Goal: Information Seeking & Learning: Check status

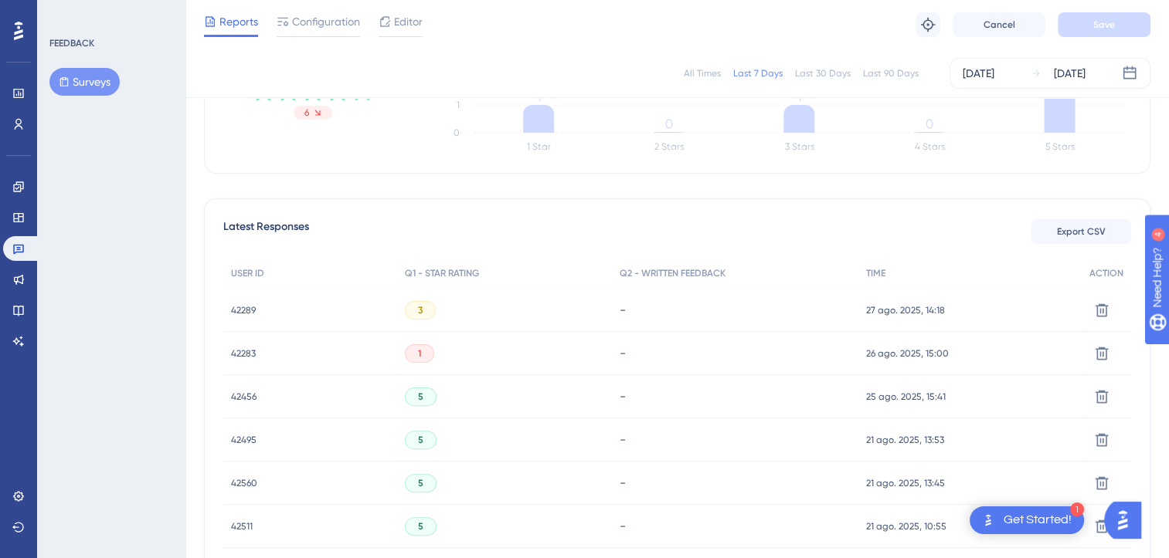
scroll to position [309, 0]
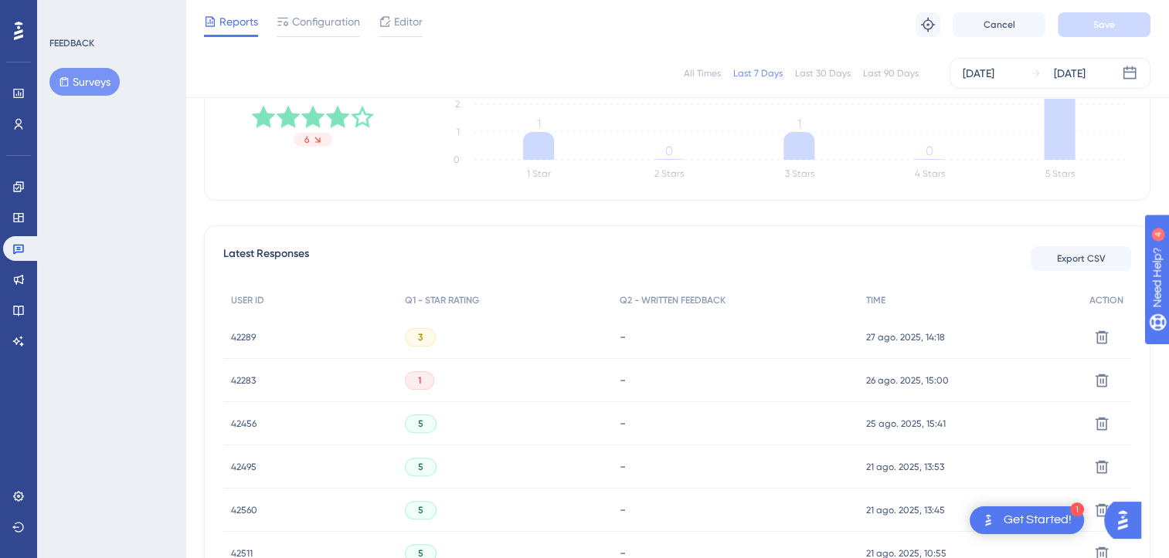
click at [416, 341] on div "3" at bounding box center [420, 337] width 31 height 19
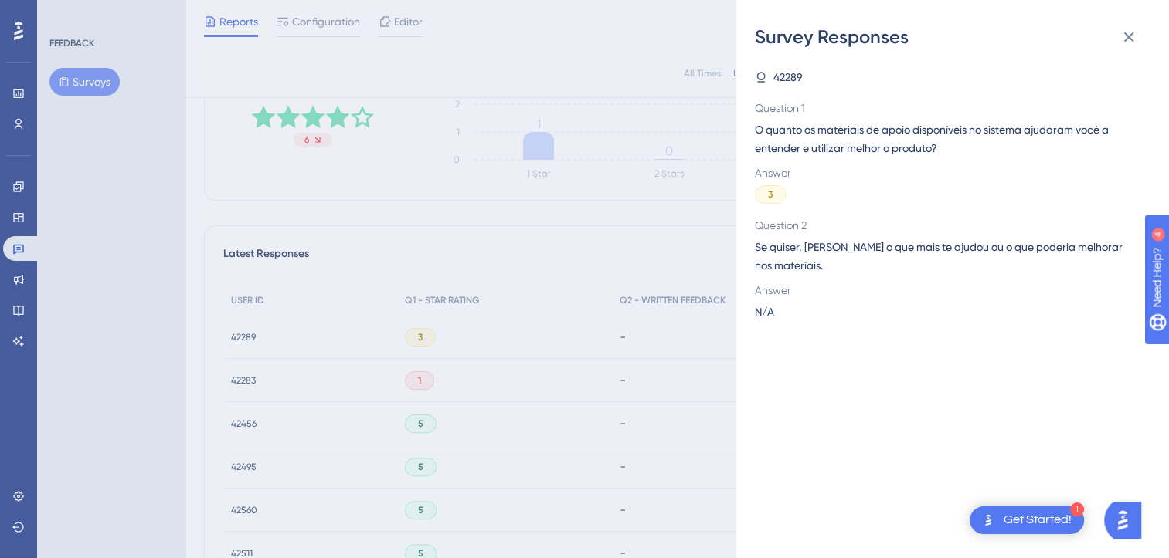
click at [794, 71] on span "42289" at bounding box center [787, 77] width 29 height 19
click at [789, 82] on span "42289" at bounding box center [787, 77] width 29 height 19
drag, startPoint x: 575, startPoint y: 236, endPoint x: 597, endPoint y: 215, distance: 30.6
click at [0, 0] on div "Survey Responses 42289 Question 1 O quanto os materiais de apoio disponíveis no…" at bounding box center [0, 0] width 0 height 0
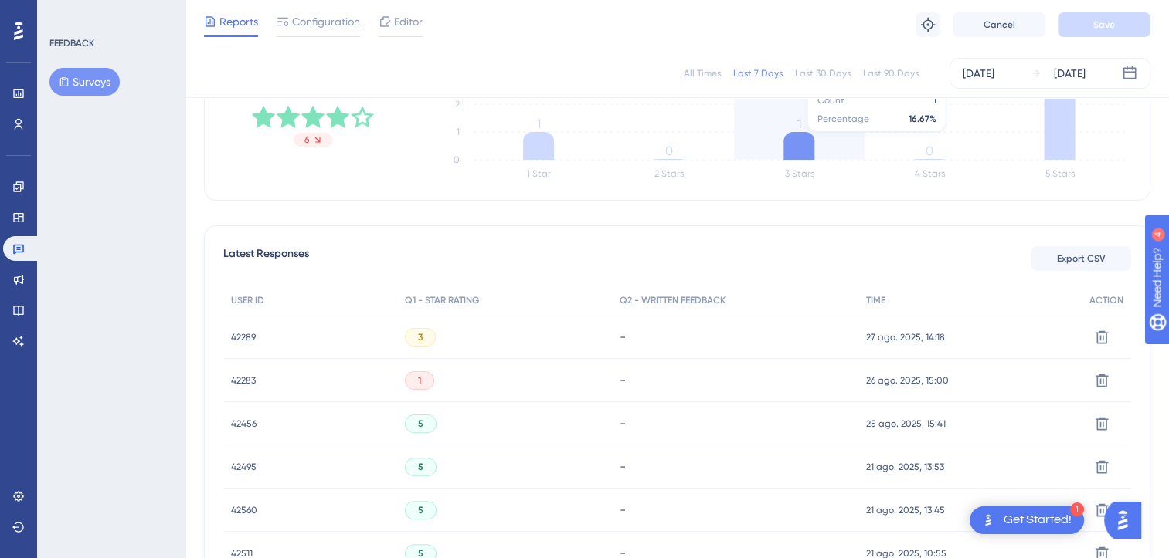
click at [793, 139] on icon at bounding box center [798, 146] width 31 height 28
click at [880, 339] on span "27 ago. 2025, 14:18" at bounding box center [905, 337] width 79 height 12
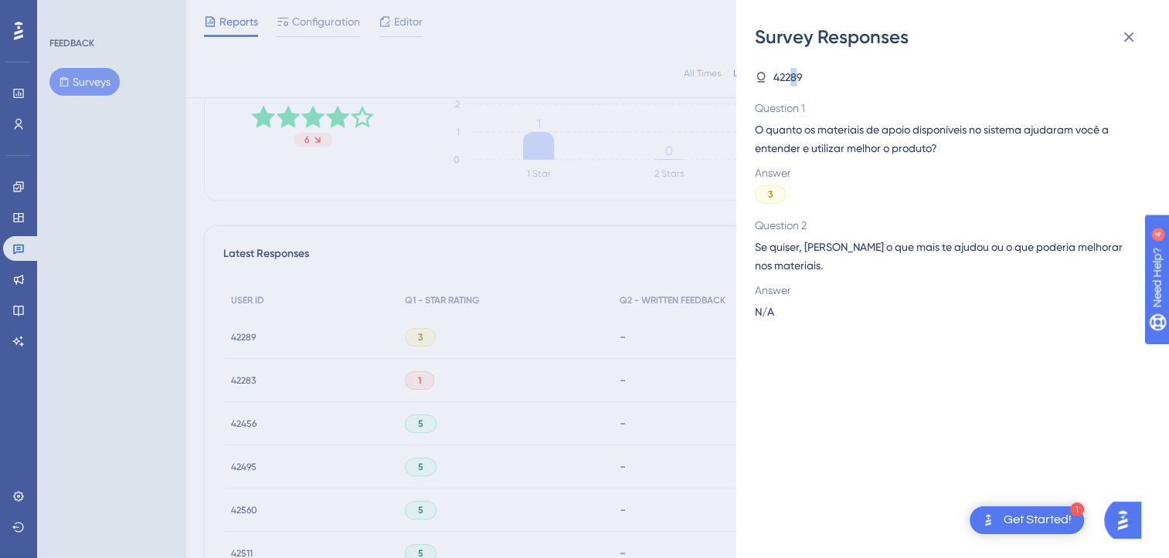
click at [792, 73] on span "42289" at bounding box center [787, 77] width 29 height 19
click at [791, 76] on span "42289" at bounding box center [787, 77] width 29 height 19
click at [0, 0] on div "Survey Responses 42289 Question 1 O quanto os materiais de apoio disponíveis no…" at bounding box center [0, 0] width 0 height 0
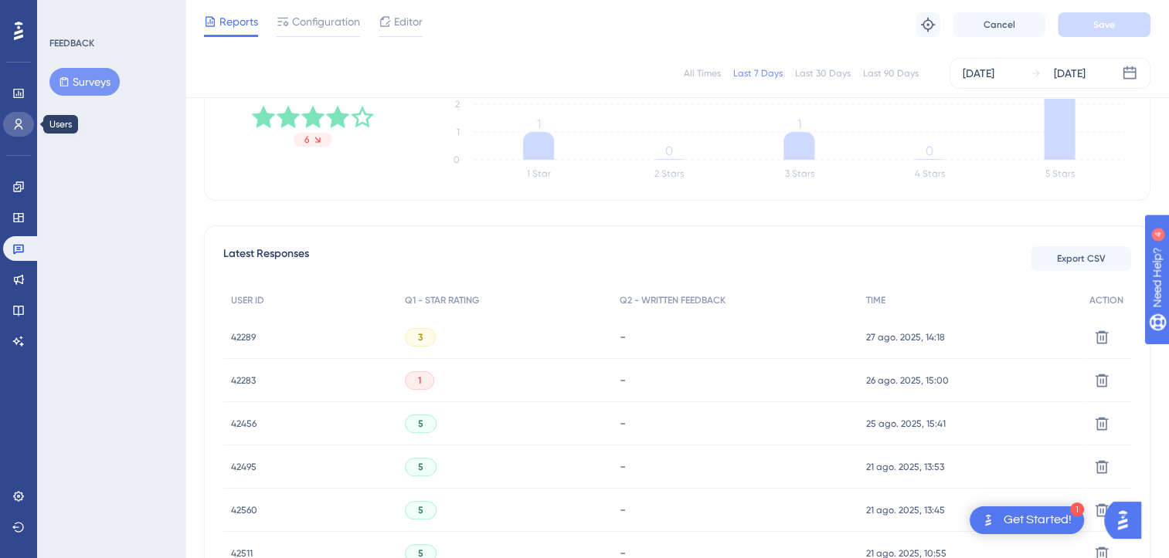
click at [23, 130] on icon at bounding box center [18, 124] width 12 height 12
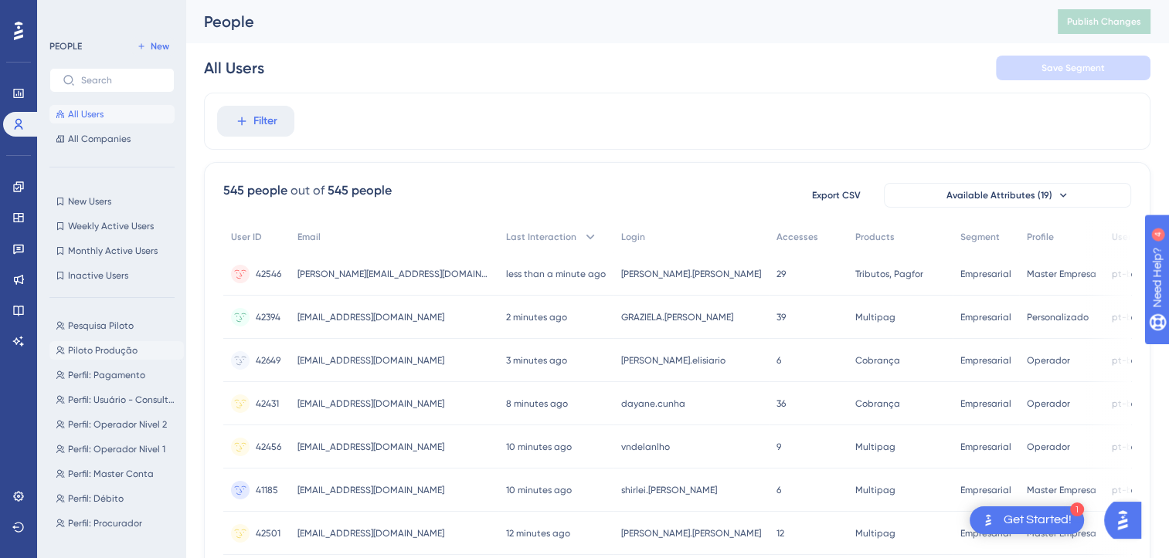
click at [108, 348] on span "Piloto Produção" at bounding box center [103, 350] width 70 height 12
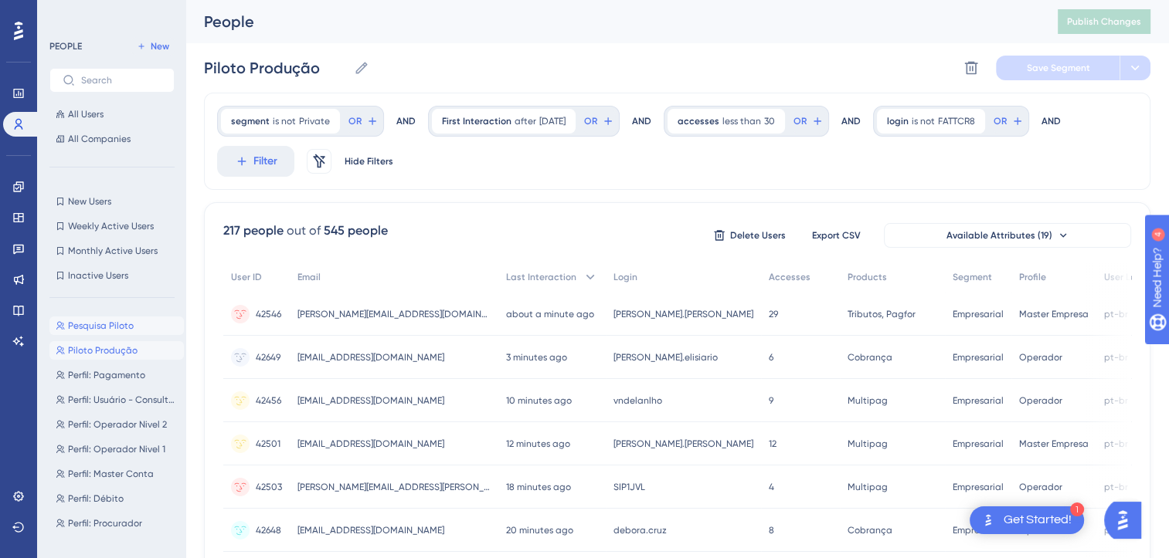
click at [108, 329] on span "Pesquisa Piloto" at bounding box center [101, 326] width 66 height 12
type input "Pesquisa Piloto"
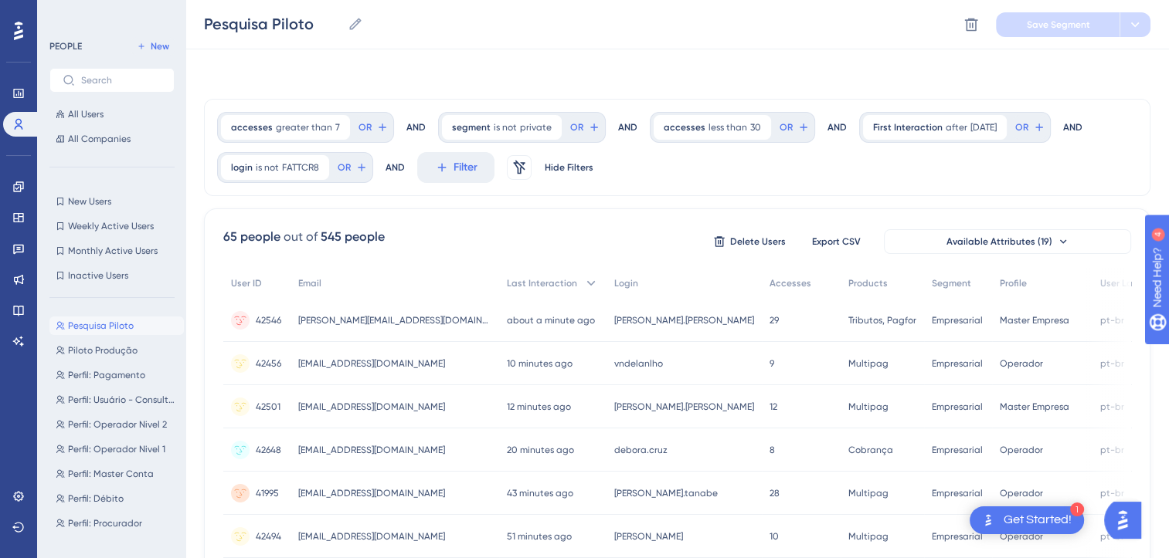
scroll to position [510, 0]
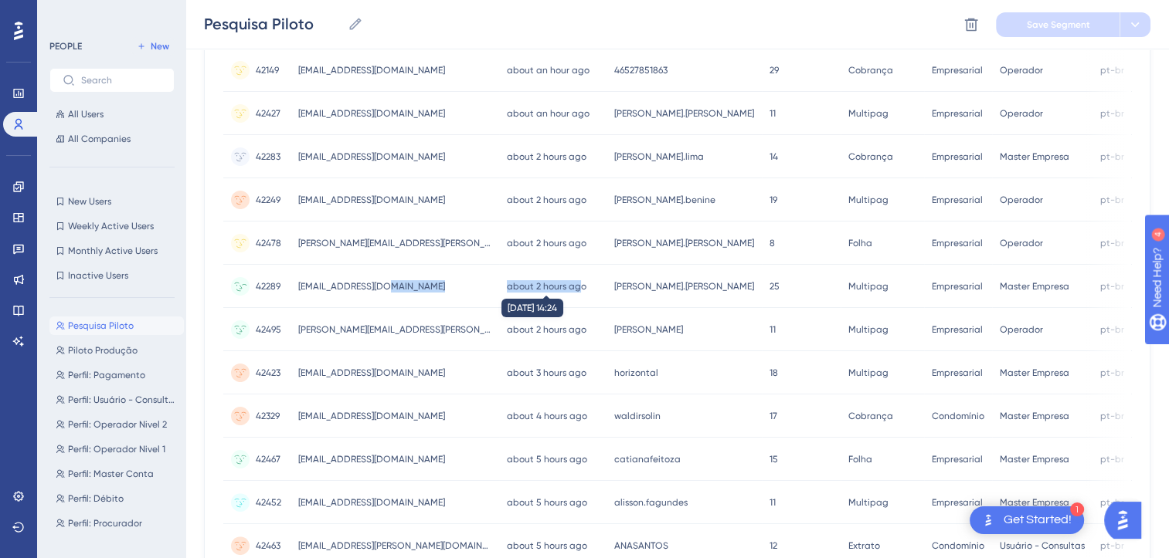
drag, startPoint x: 388, startPoint y: 290, endPoint x: 580, endPoint y: 290, distance: 192.3
click at [0, 0] on div "42289 42289 [EMAIL_ADDRESS][DOMAIN_NAME] [EMAIL_ADDRESS][DOMAIN_NAME] about 2 h…" at bounding box center [0, 0] width 0 height 0
click at [15, 102] on link at bounding box center [18, 93] width 31 height 25
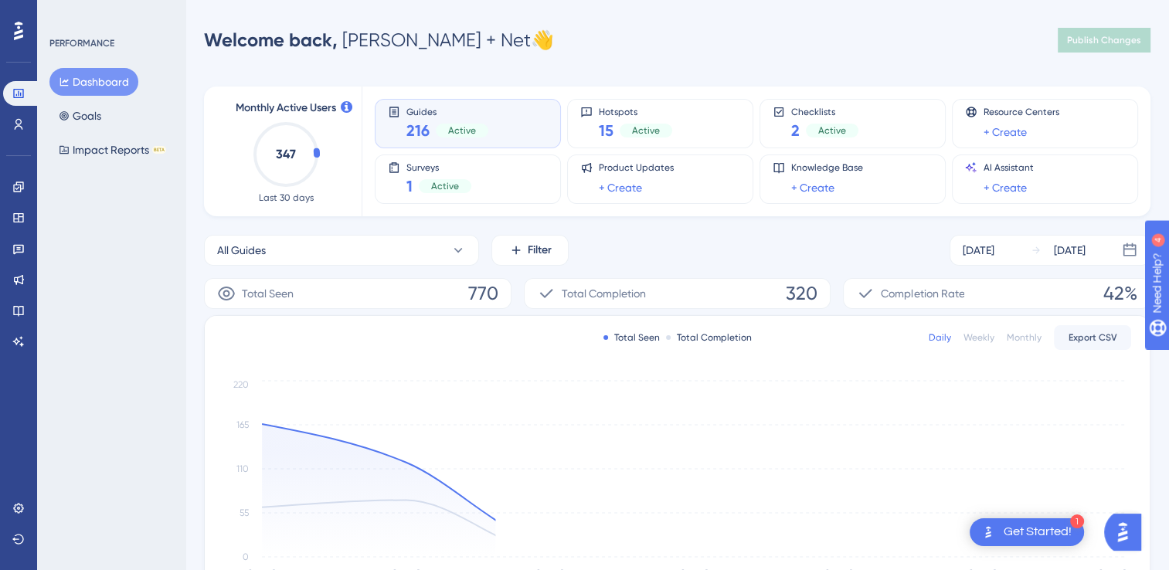
click at [12, 199] on div "Engagement Widgets Feedback Product Updates Knowledge Base AI Assistant" at bounding box center [18, 264] width 31 height 179
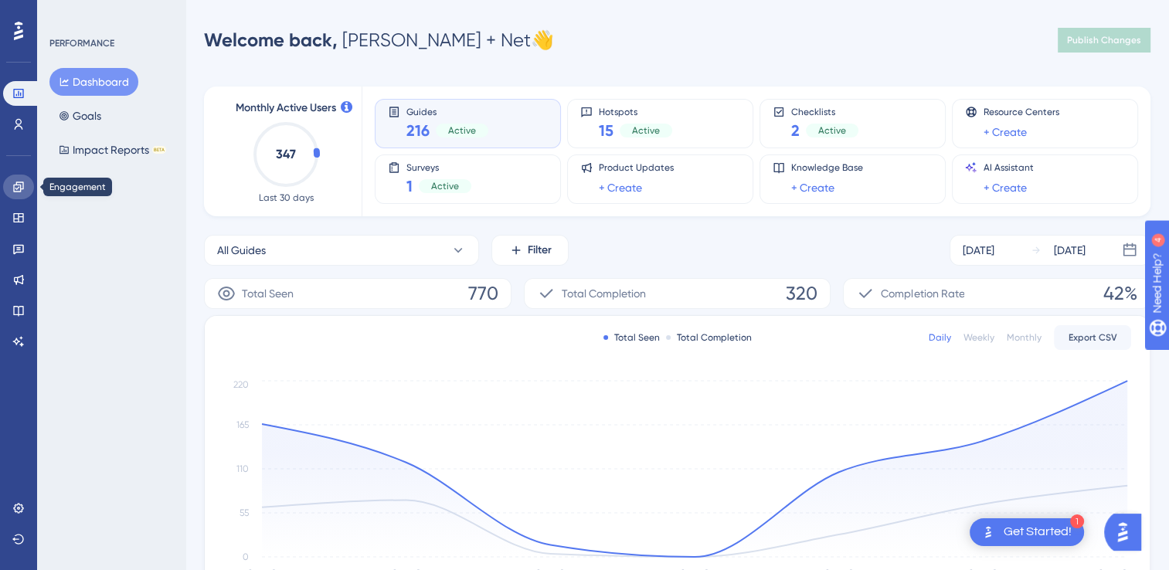
click at [14, 192] on icon at bounding box center [18, 187] width 12 height 12
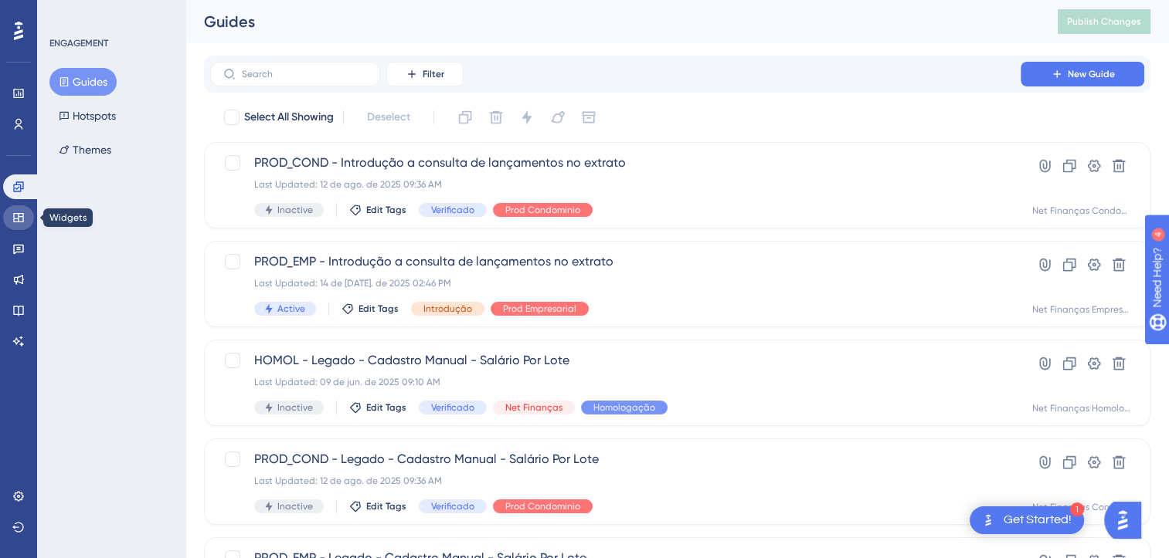
click at [13, 212] on icon at bounding box center [18, 218] width 12 height 12
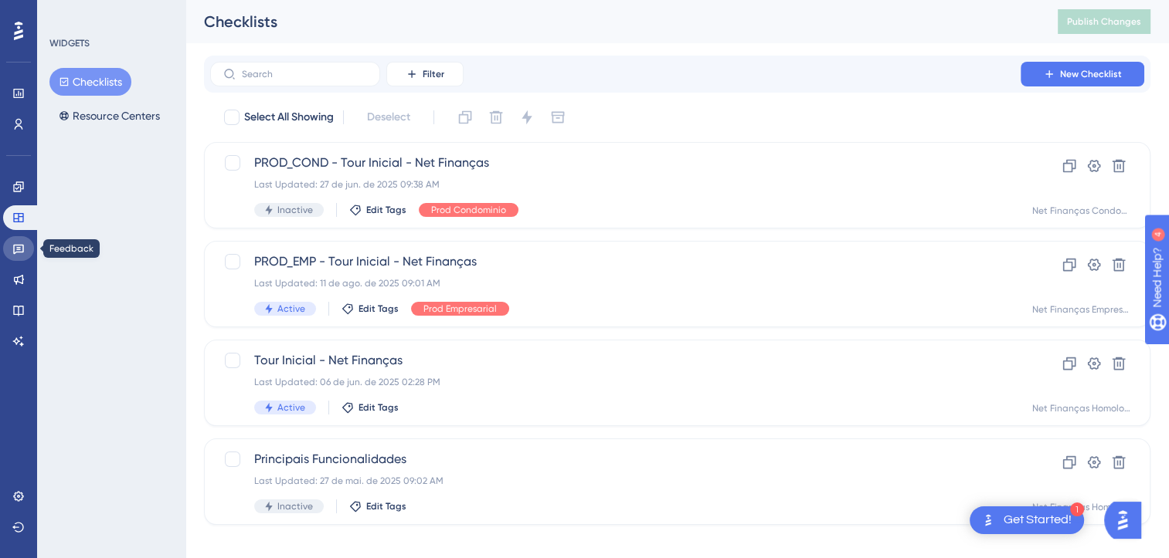
click at [12, 243] on icon at bounding box center [18, 249] width 12 height 12
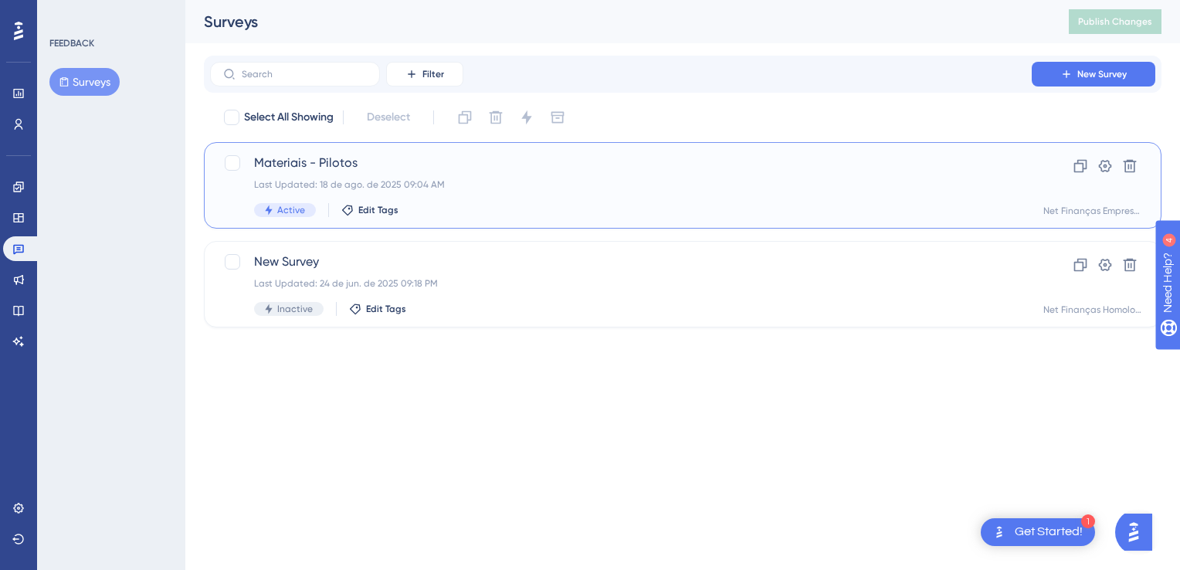
click at [426, 157] on span "Materiais - Pilotos" at bounding box center [621, 163] width 734 height 19
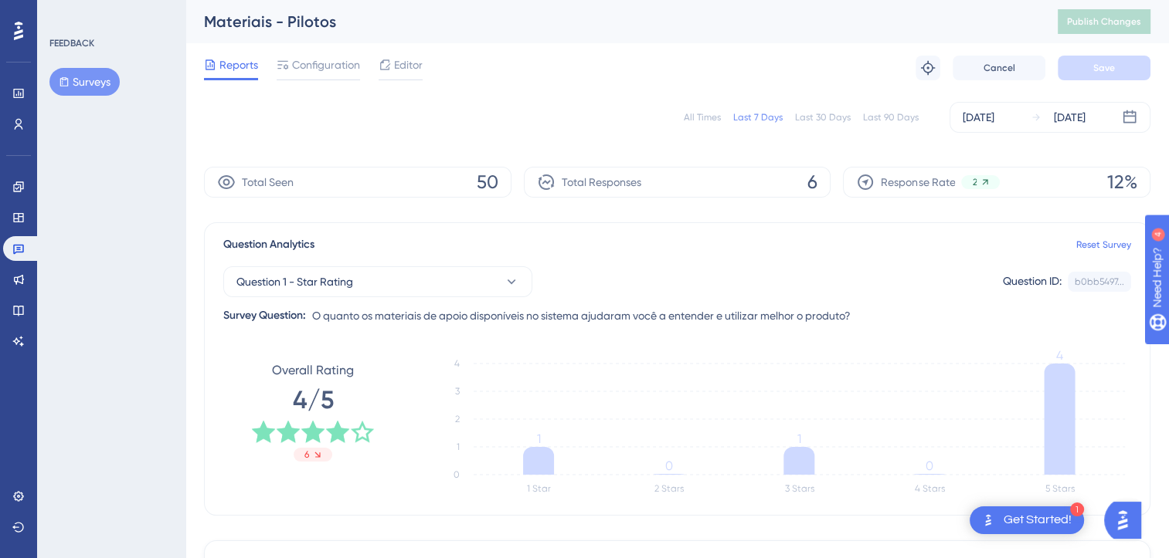
click at [703, 119] on div "All Times" at bounding box center [702, 117] width 37 height 12
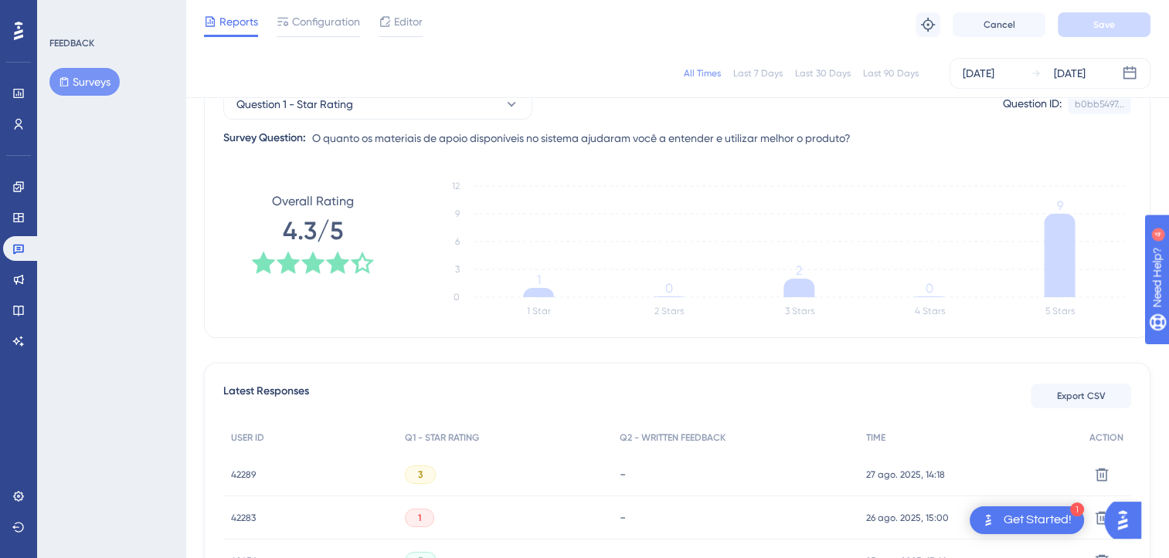
scroll to position [154, 0]
